Goal: Task Accomplishment & Management: Use online tool/utility

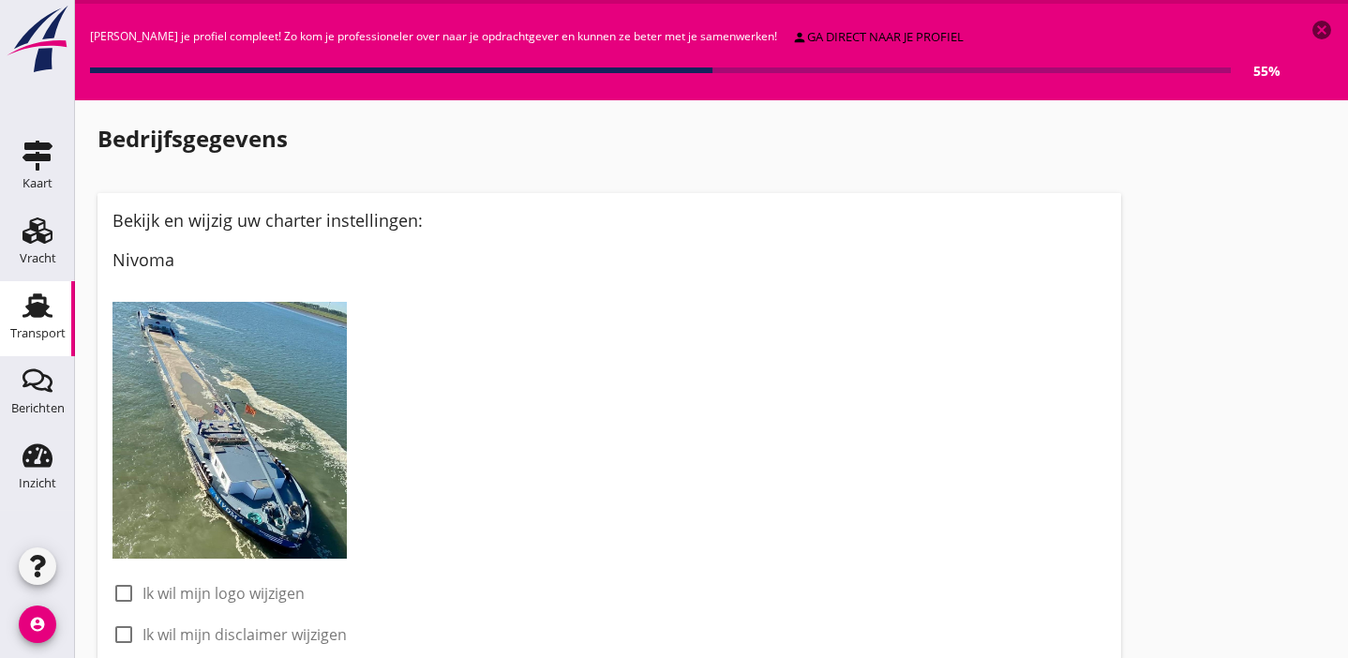
click at [40, 306] on use at bounding box center [38, 305] width 30 height 24
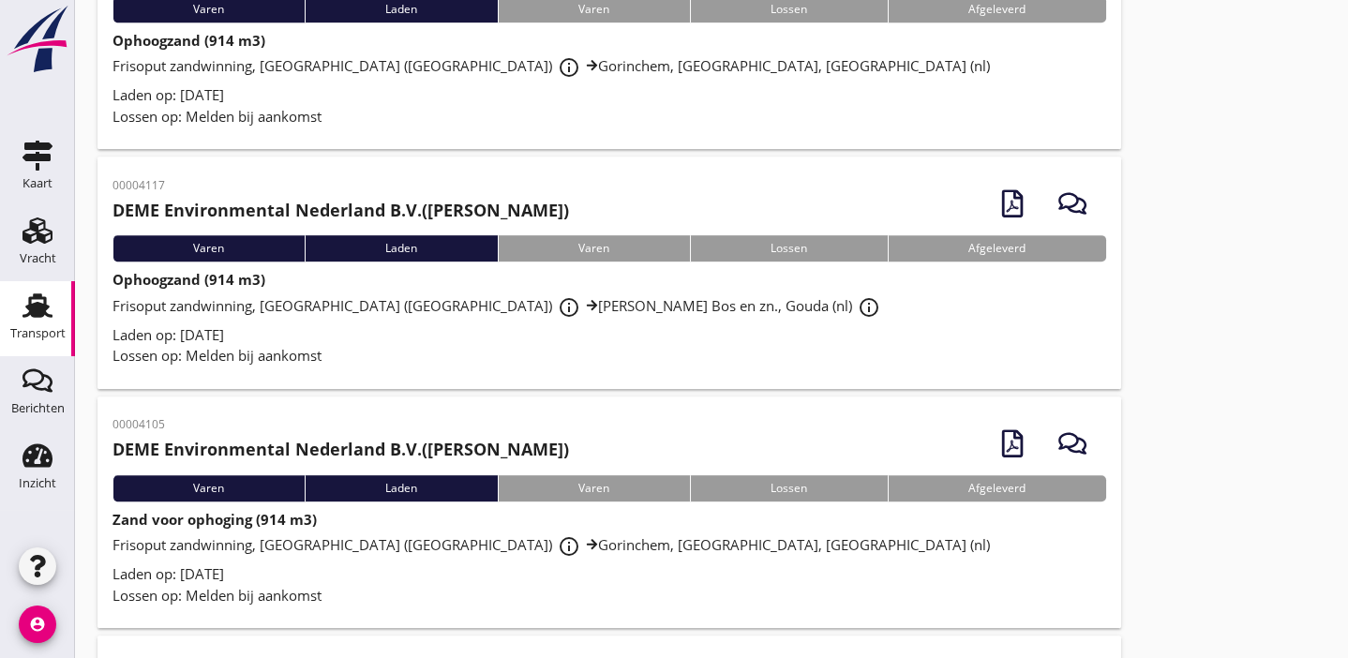
scroll to position [2561, 0]
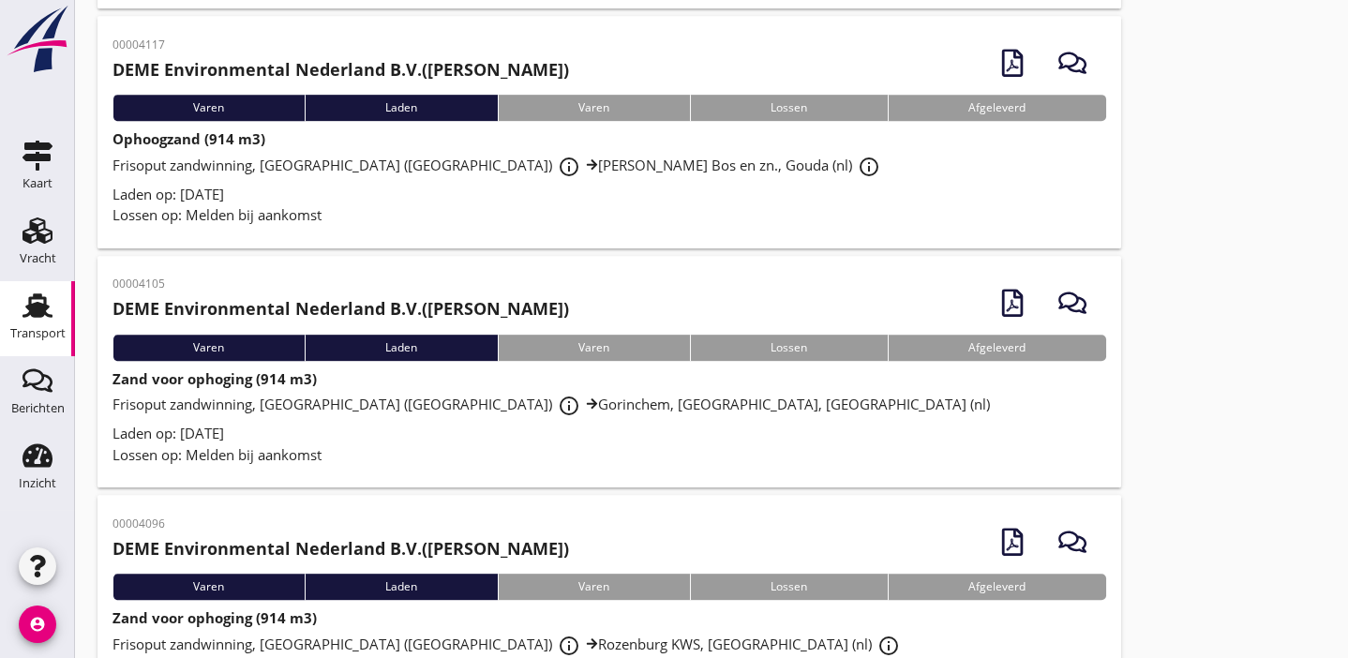
drag, startPoint x: 962, startPoint y: 427, endPoint x: 1257, endPoint y: 308, distance: 318.5
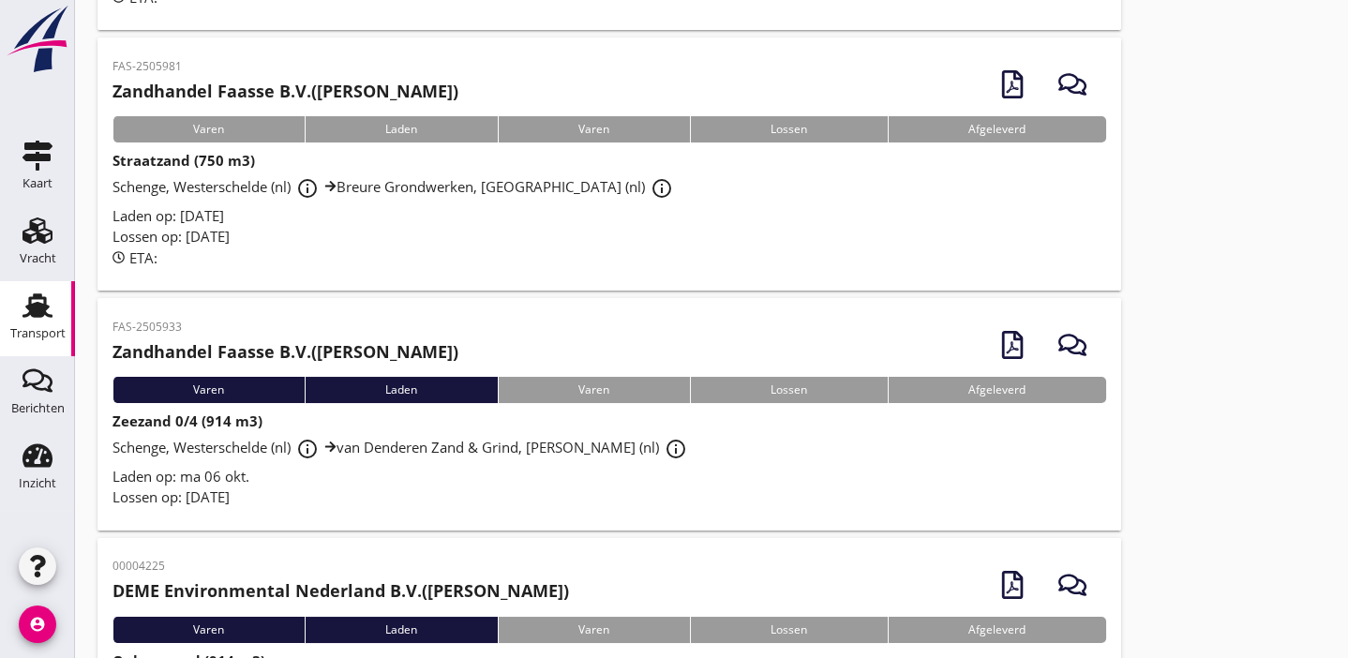
scroll to position [455, 0]
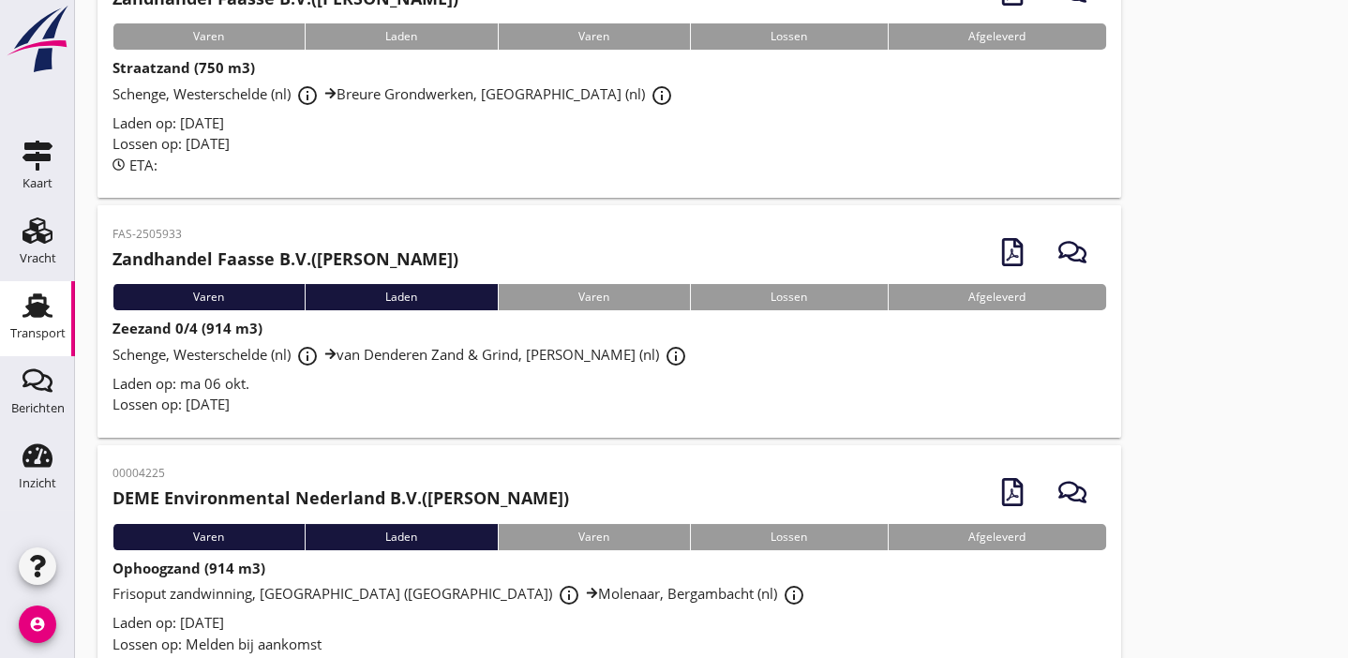
click at [533, 381] on div "Laden op: ma 06 okt." at bounding box center [610, 384] width 994 height 22
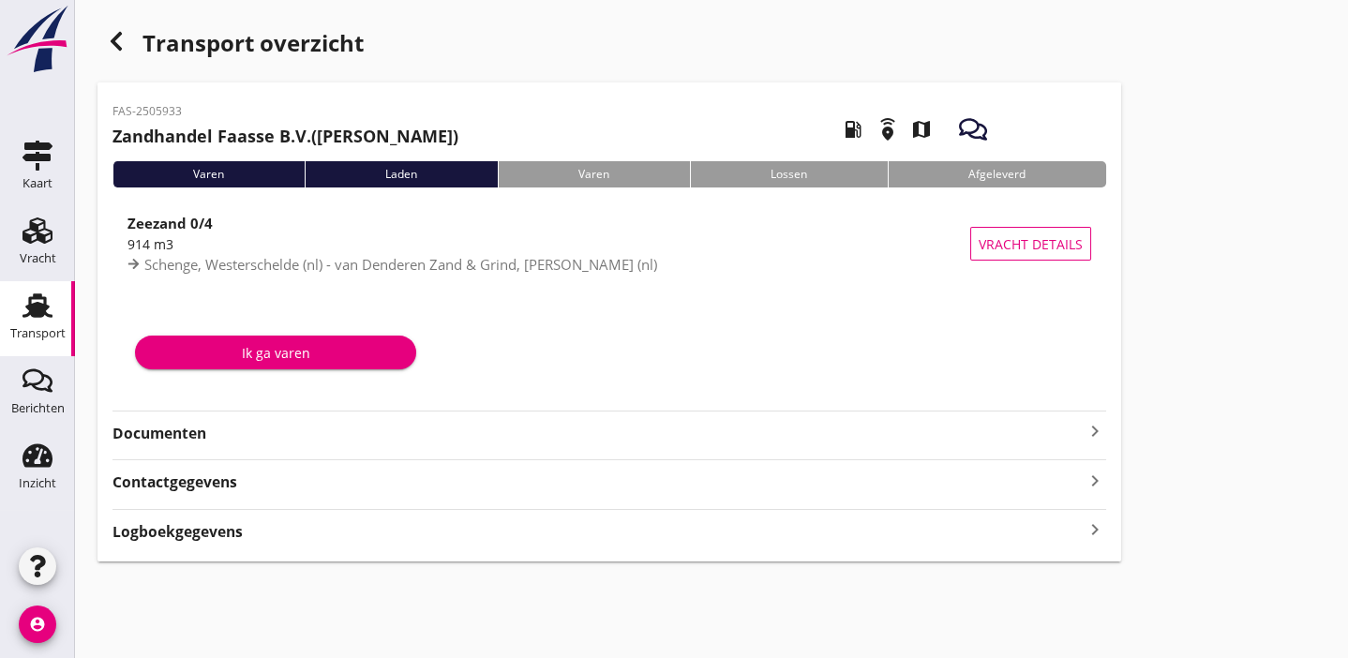
click at [293, 432] on strong "Documenten" at bounding box center [598, 434] width 971 height 22
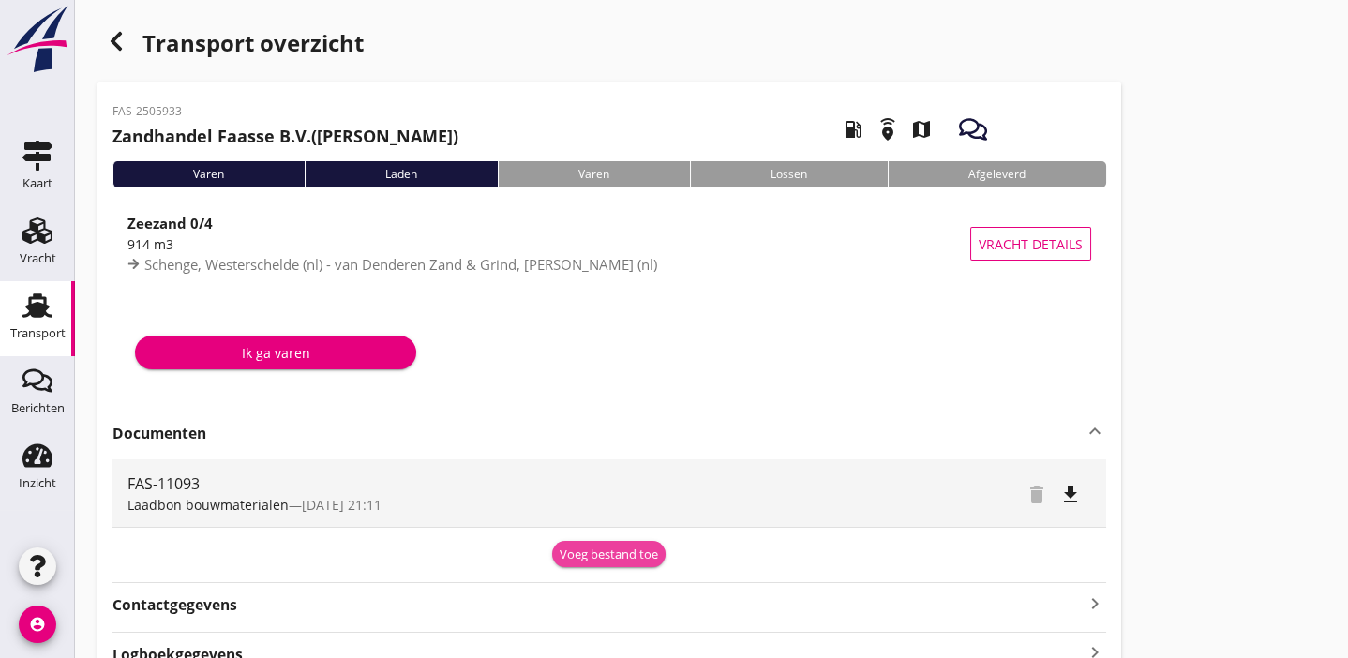
click at [627, 554] on div "Voeg bestand toe" at bounding box center [609, 555] width 98 height 19
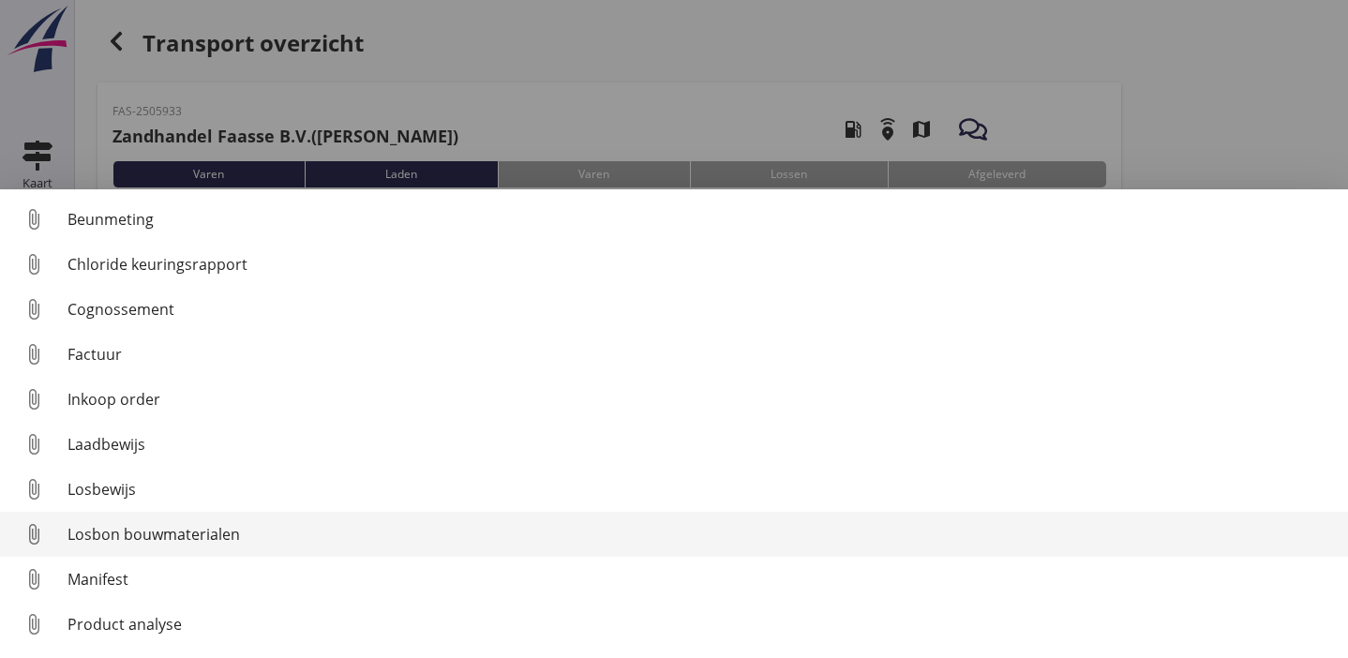
click at [401, 528] on div "Losbon bouwmaterialen" at bounding box center [701, 534] width 1266 height 23
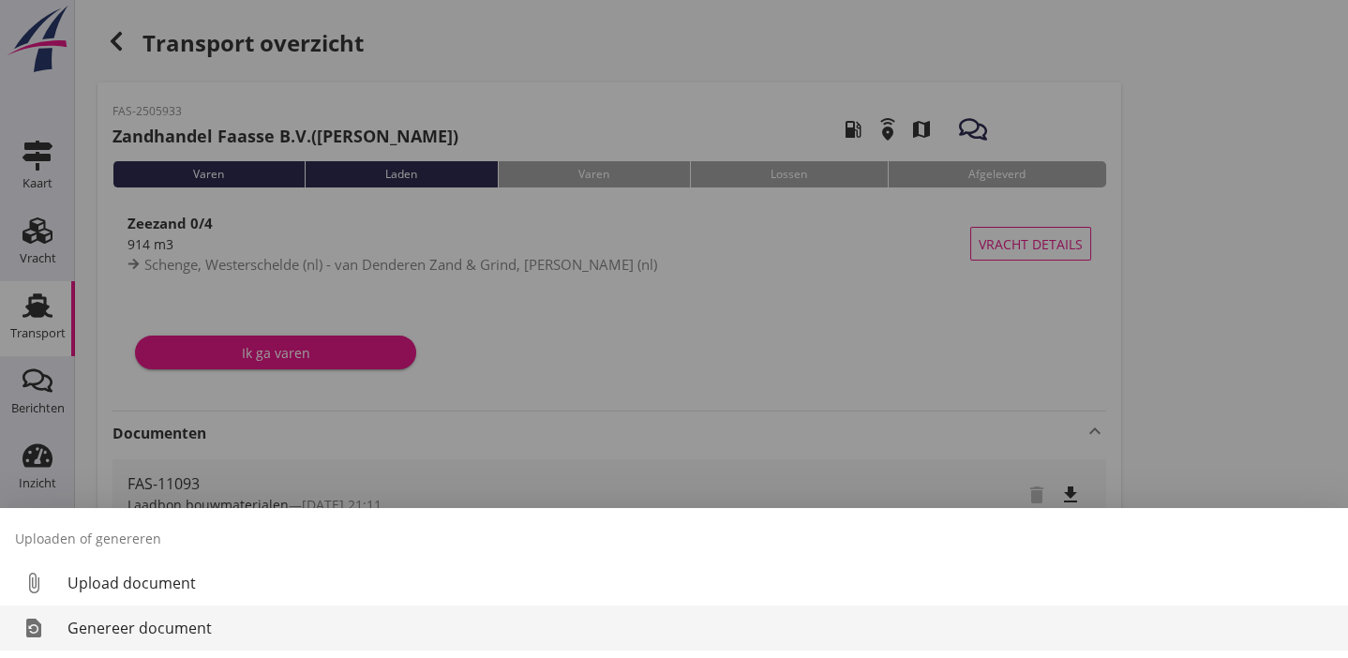
click at [341, 634] on div "Genereer document" at bounding box center [701, 628] width 1266 height 23
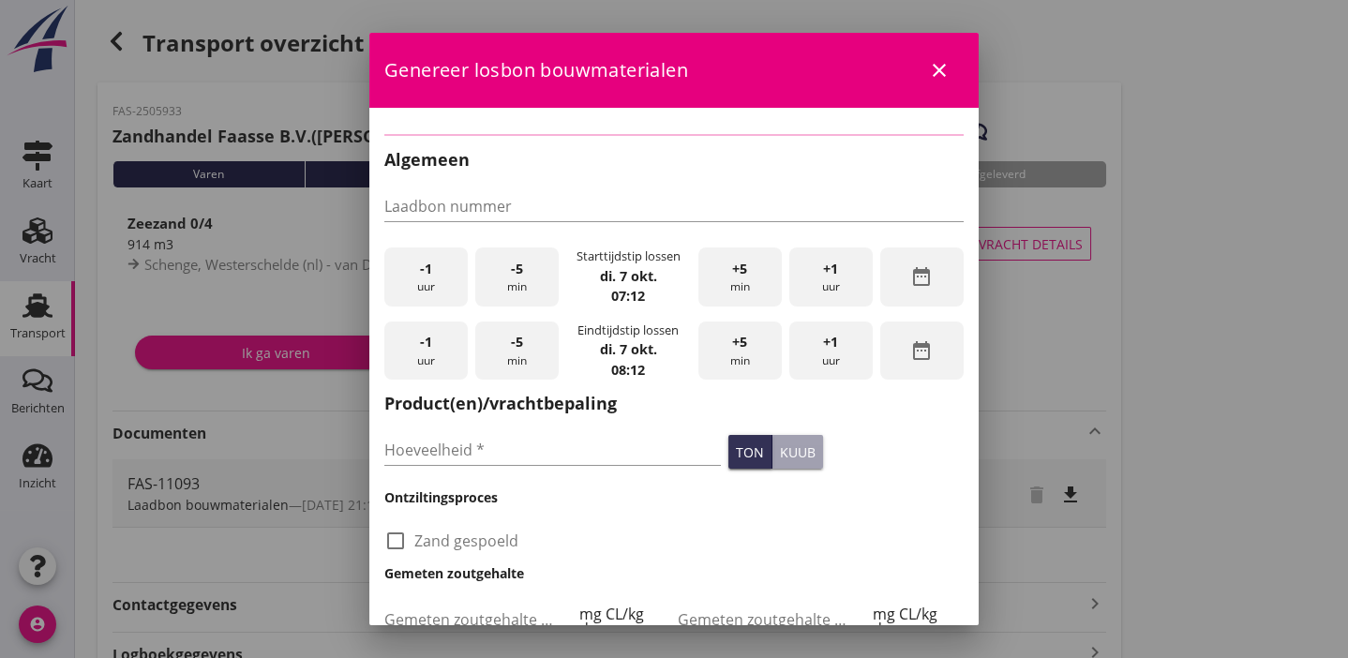
type input "FAS-11093"
type input "914"
checkbox input "true"
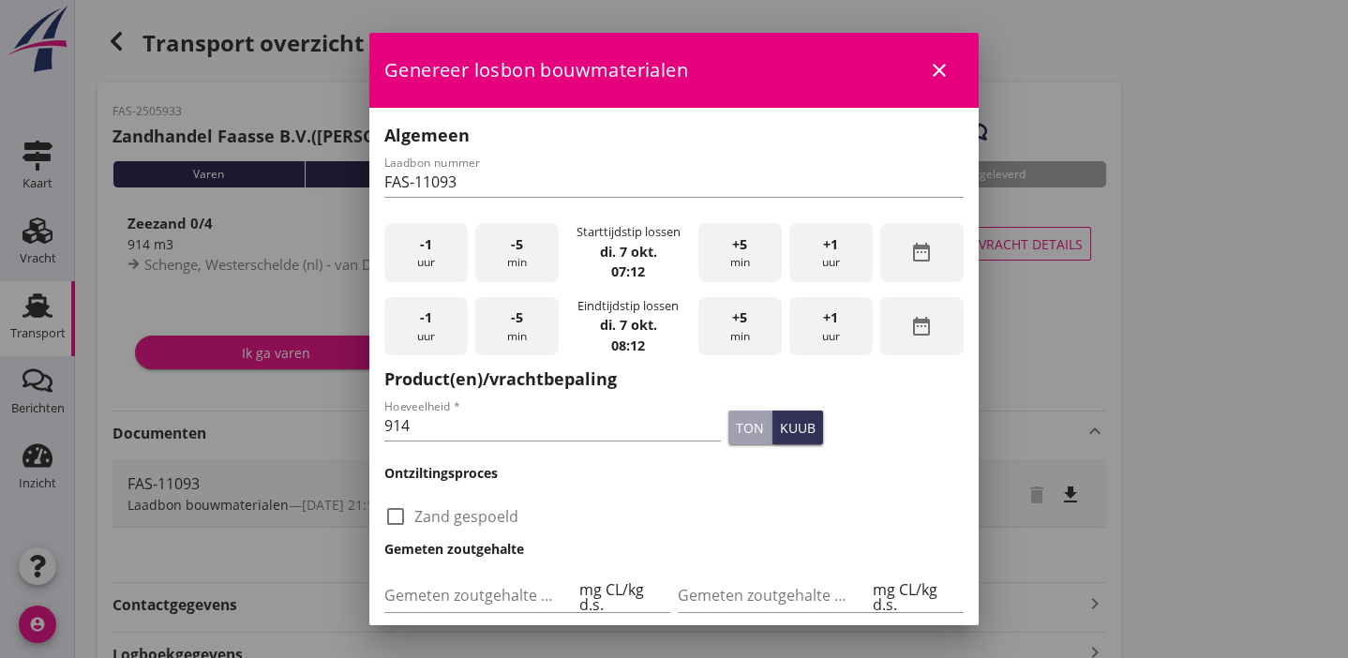
click at [429, 252] on span "-1" at bounding box center [426, 244] width 12 height 21
click at [478, 427] on input "914" at bounding box center [552, 426] width 337 height 30
type input "910"
click at [789, 429] on div "kuub" at bounding box center [798, 428] width 36 height 20
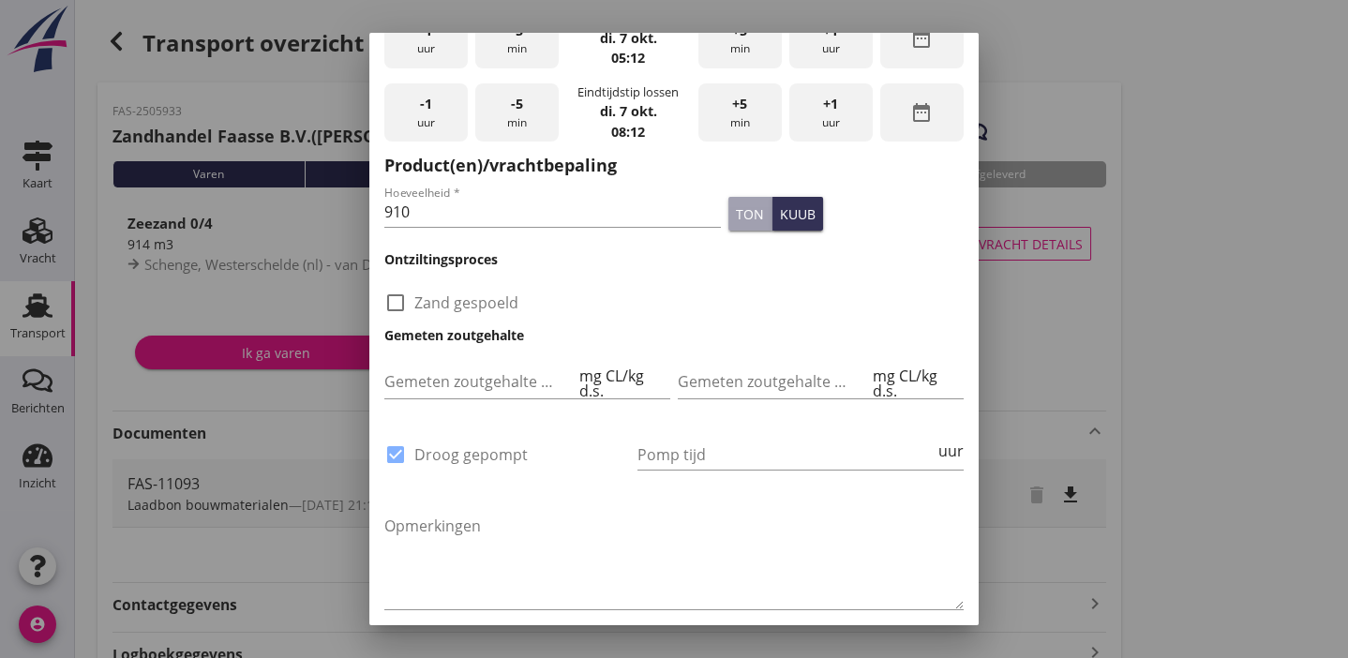
scroll to position [227, 0]
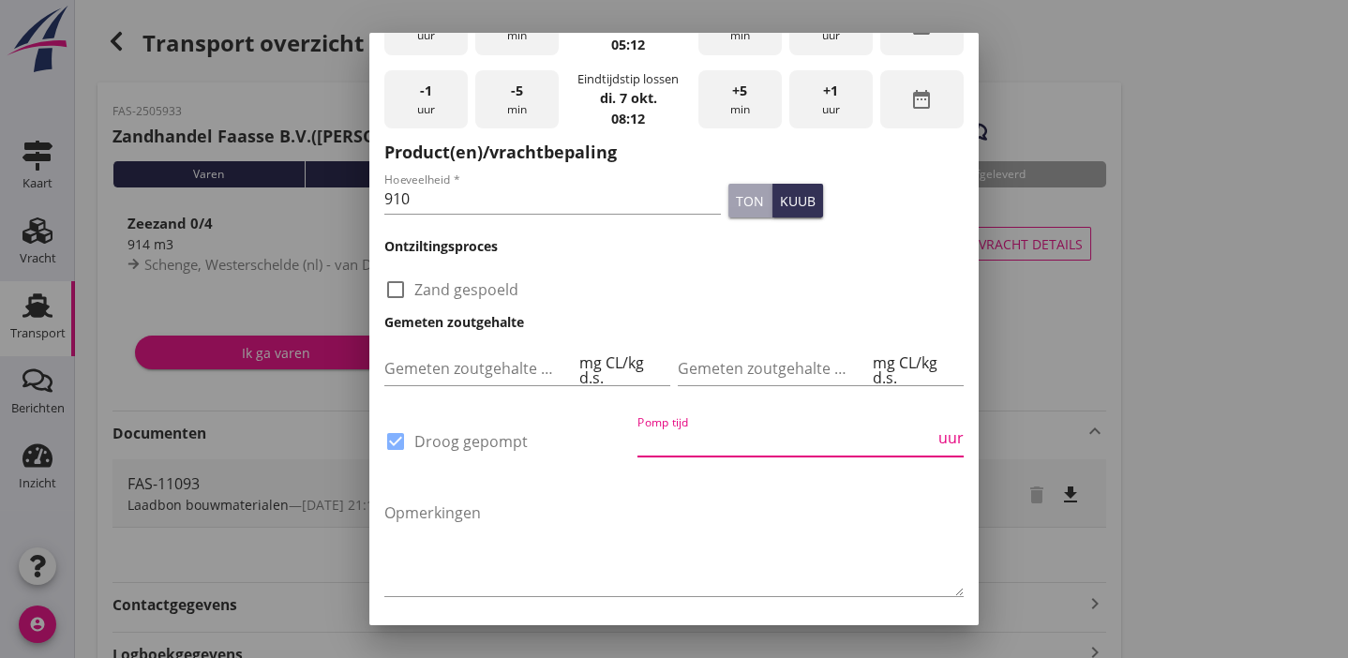
drag, startPoint x: 652, startPoint y: 435, endPoint x: 602, endPoint y: 468, distance: 59.6
click at [652, 436] on input "Pomp tijd" at bounding box center [786, 442] width 297 height 30
type input "6"
click at [577, 487] on div "Opmerkingen" at bounding box center [673, 551] width 579 height 128
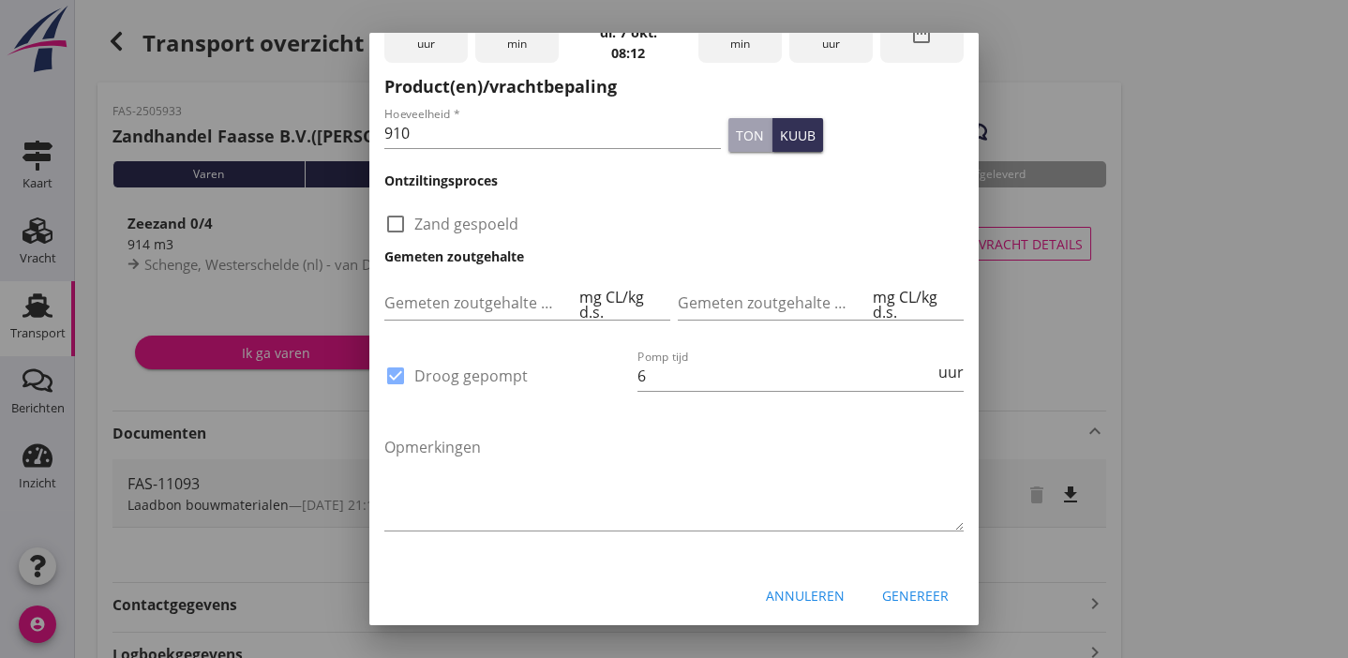
scroll to position [294, 0]
